Goal: Check status: Check status

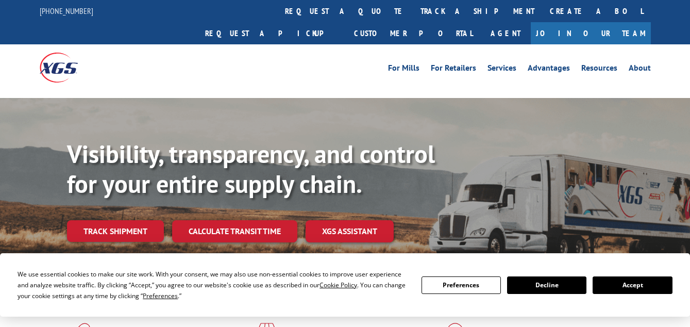
drag, startPoint x: 643, startPoint y: 281, endPoint x: 697, endPoint y: 254, distance: 60.9
click at [643, 280] on button "Accept" at bounding box center [632, 285] width 79 height 18
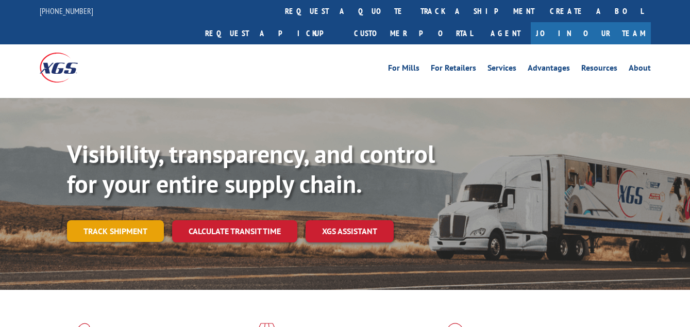
click at [130, 220] on link "Track shipment" at bounding box center [115, 231] width 97 height 22
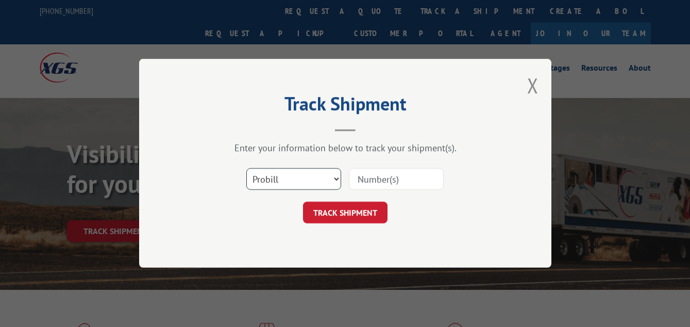
click at [291, 187] on select "Select category... Probill BOL PO" at bounding box center [293, 180] width 95 height 22
select select "bol"
click at [246, 169] on select "Select category... Probill BOL PO" at bounding box center [293, 180] width 95 height 22
click at [365, 180] on input at bounding box center [396, 180] width 95 height 22
type input "467068"
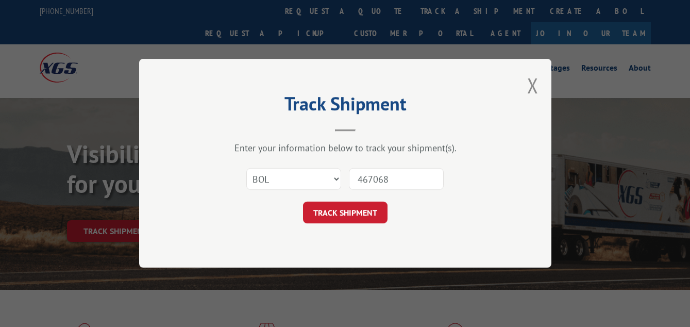
drag, startPoint x: 350, startPoint y: 219, endPoint x: 300, endPoint y: 173, distance: 68.6
click at [350, 220] on button "TRACK SHIPMENT" at bounding box center [345, 213] width 85 height 22
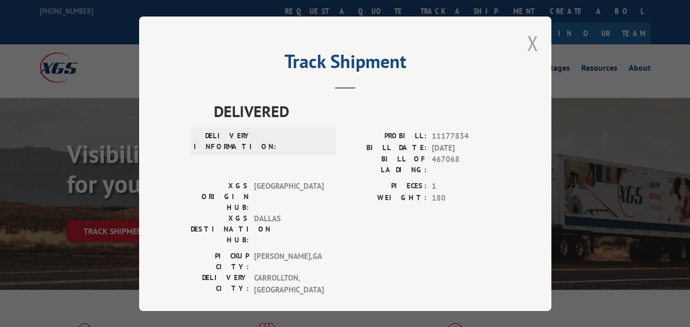
click at [527, 42] on button "Close modal" at bounding box center [532, 42] width 11 height 27
